Goal: Find specific page/section: Find specific page/section

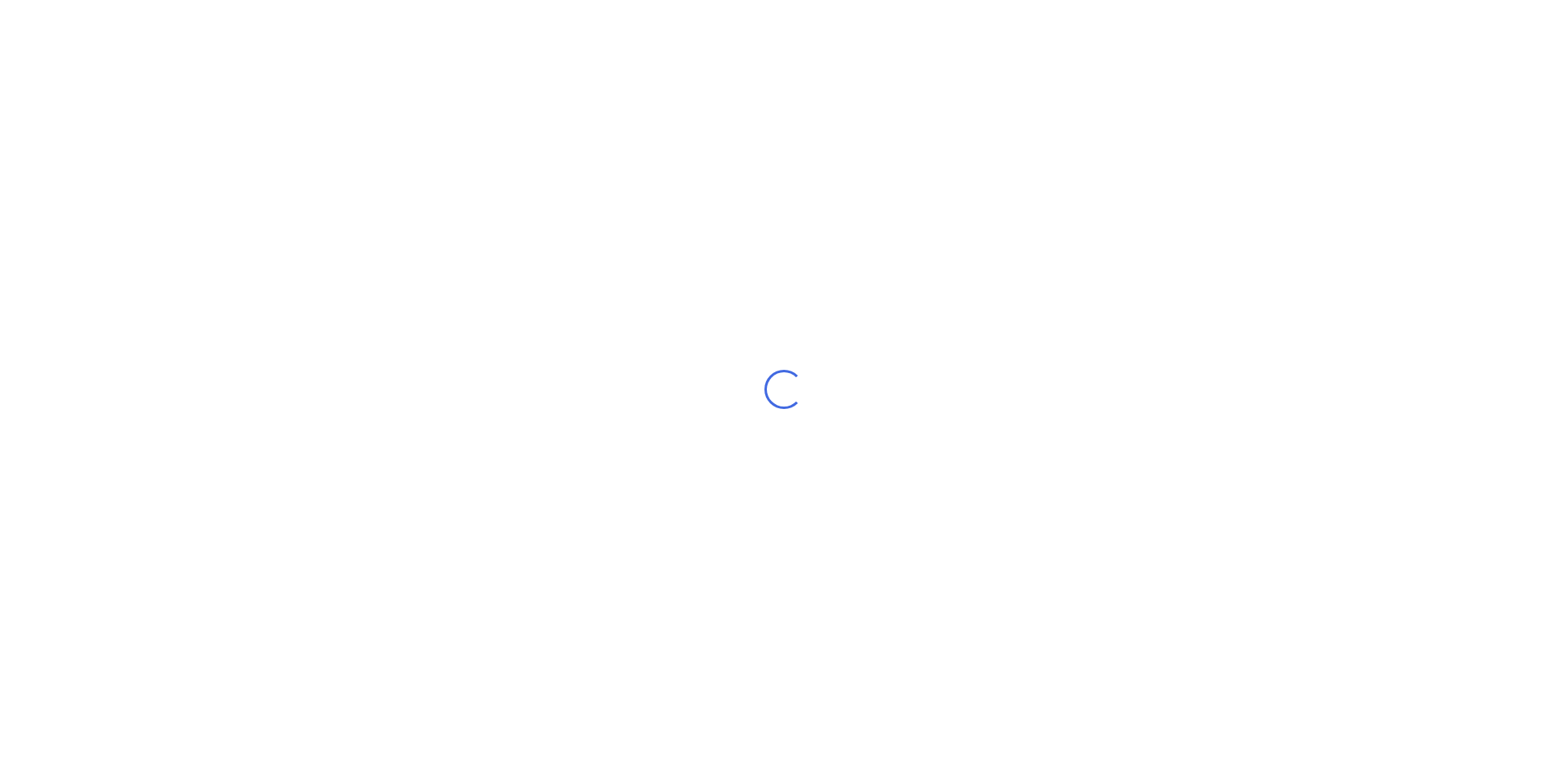
click at [901, 397] on div "Loading..." at bounding box center [784, 389] width 1568 height 778
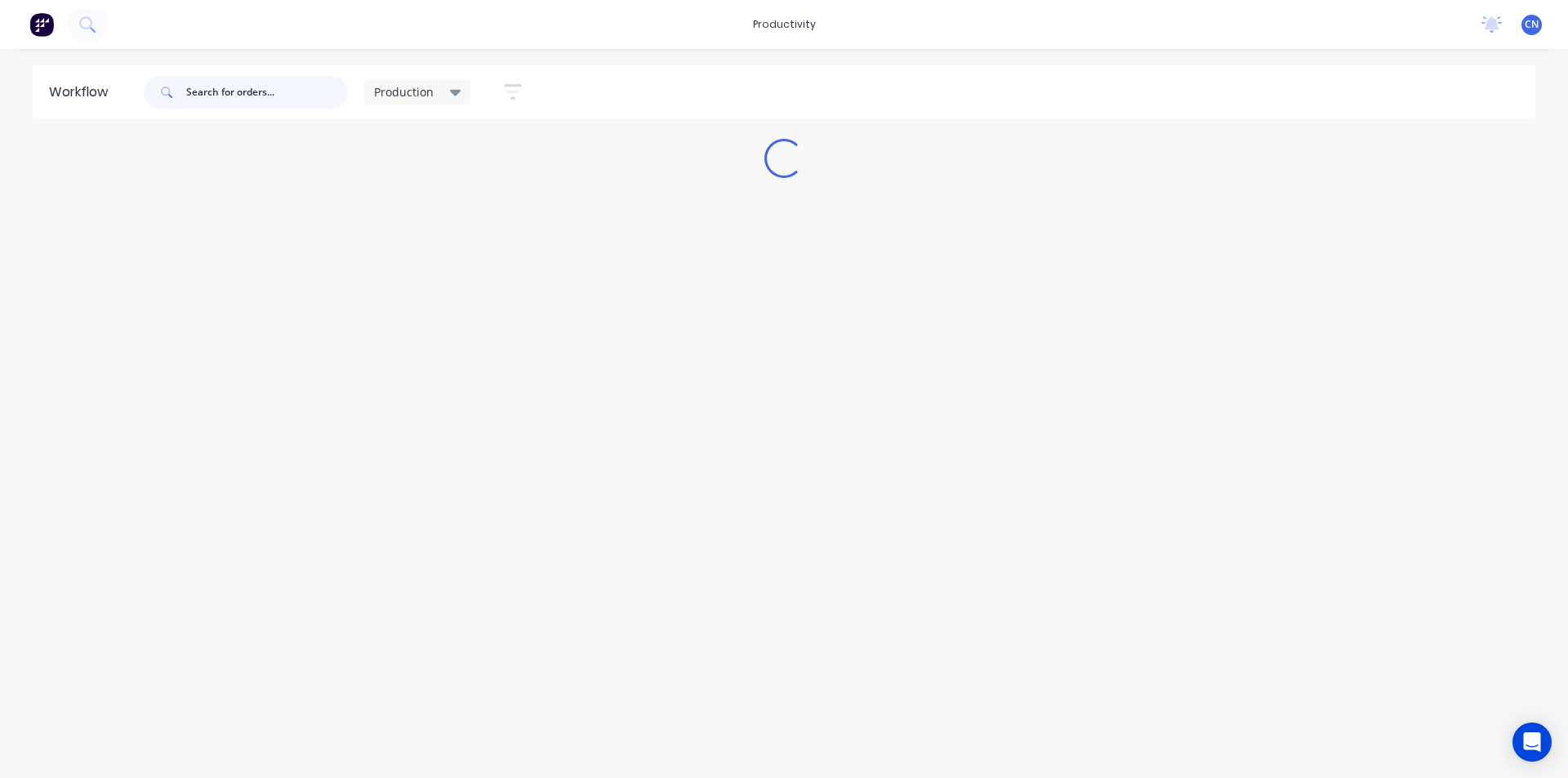
click at [267, 98] on input "text" at bounding box center [267, 92] width 161 height 33
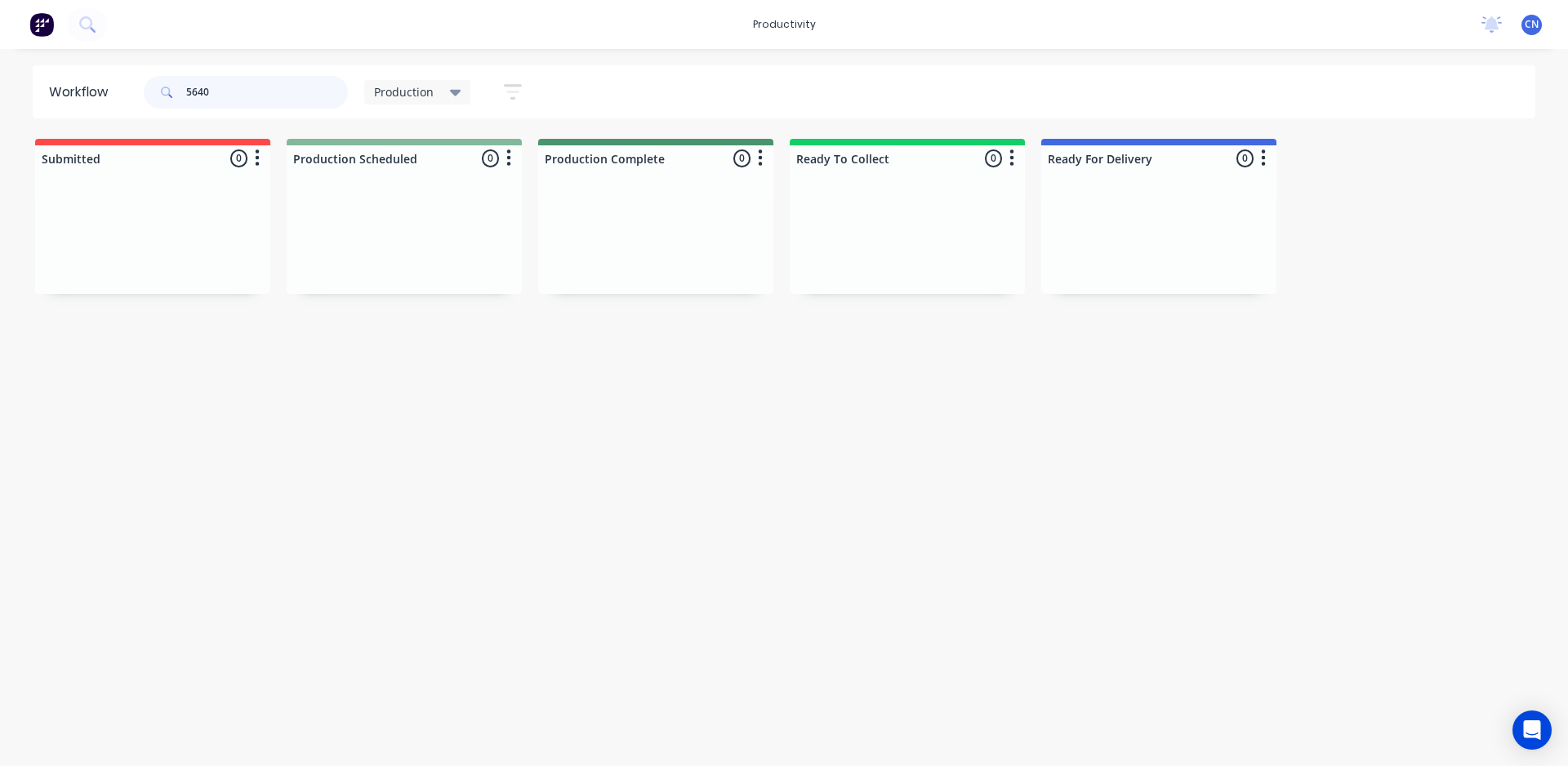
type input "5640"
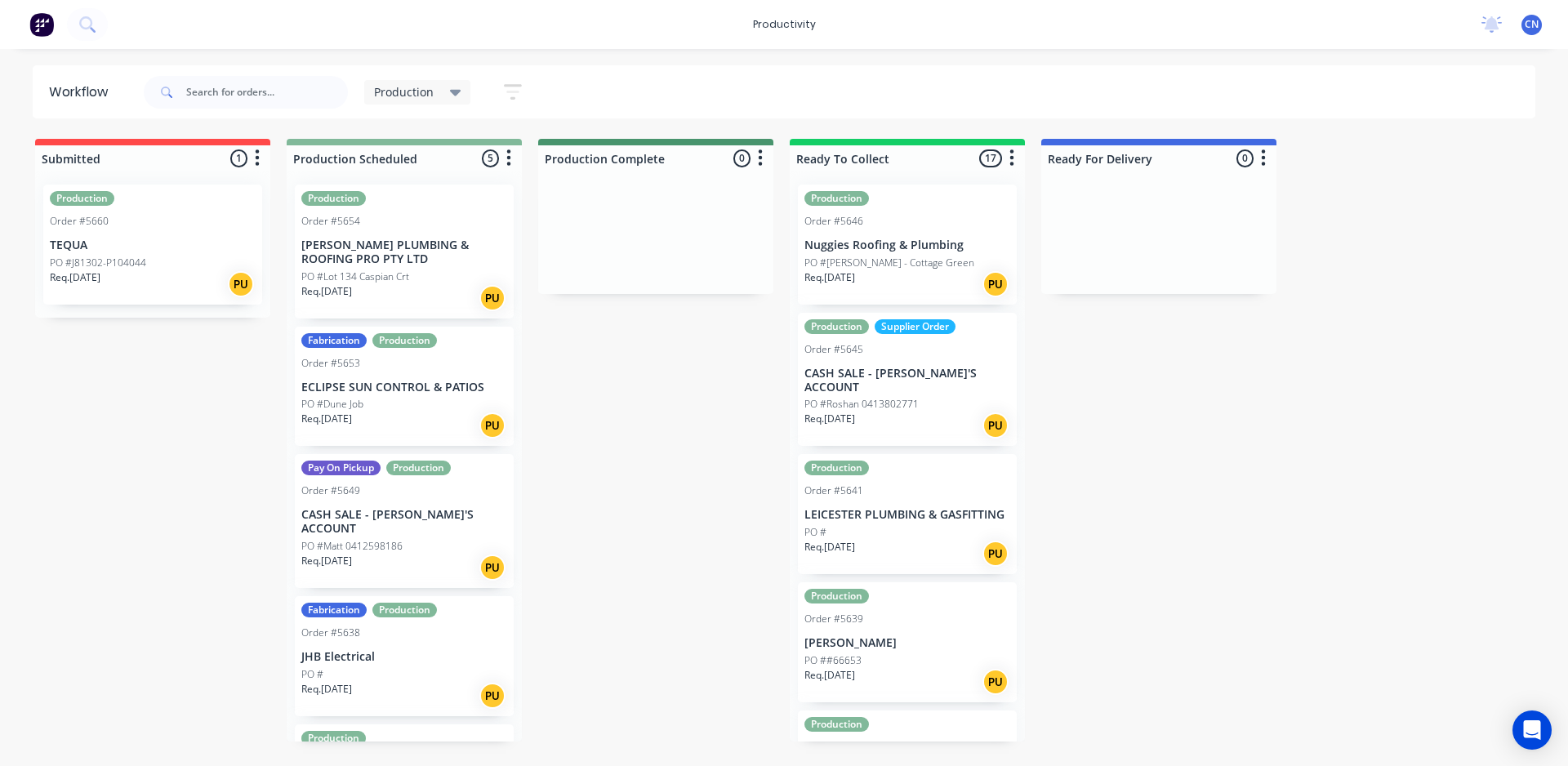
click at [53, 29] on img at bounding box center [41, 24] width 24 height 24
click at [53, 68] on div "Workflow" at bounding box center [86, 92] width 108 height 49
click at [53, 23] on img at bounding box center [41, 24] width 24 height 24
